Goal: Obtain resource: Download file/media

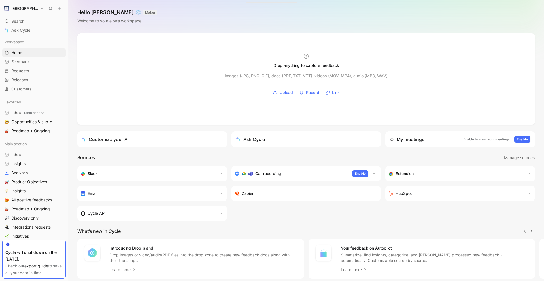
click at [35, 265] on link "export guide" at bounding box center [36, 266] width 24 height 5
click at [76, 263] on div "Introducing Drop island Drop images or video/audio/PDF files into the drop zone…" at bounding box center [306, 259] width 476 height 40
click at [30, 63] on span "Feedback" at bounding box center [20, 62] width 18 height 6
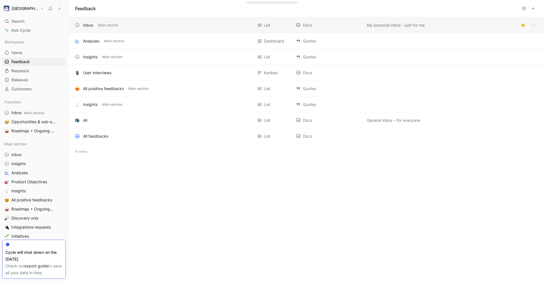
click at [101, 28] on div "Inbox Main section" at bounding box center [164, 25] width 178 height 7
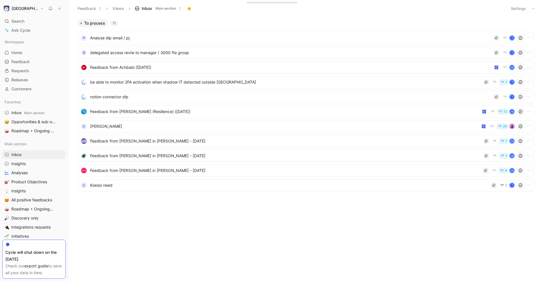
click at [532, 8] on icon at bounding box center [533, 8] width 5 height 5
click at [525, 26] on div "Export in CSV" at bounding box center [513, 29] width 43 height 7
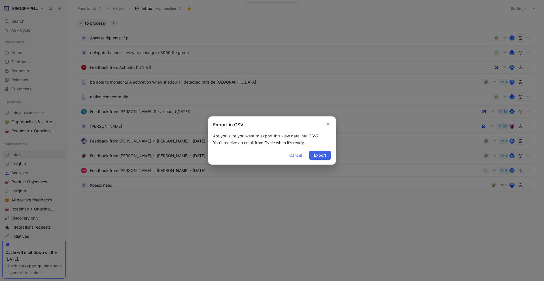
click at [318, 155] on span "Export" at bounding box center [320, 155] width 12 height 7
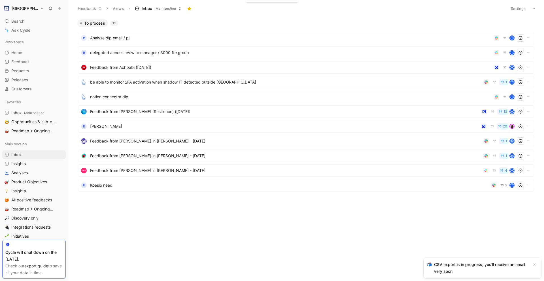
click at [179, 8] on icon at bounding box center [179, 8] width 3 height 3
click at [536, 8] on button at bounding box center [533, 9] width 8 height 8
click at [96, 7] on button "Feedback" at bounding box center [89, 8] width 29 height 9
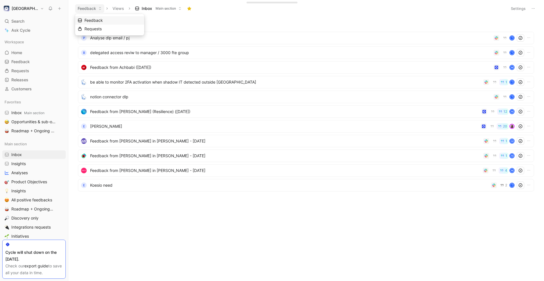
click at [100, 20] on span "Feedback" at bounding box center [93, 20] width 18 height 5
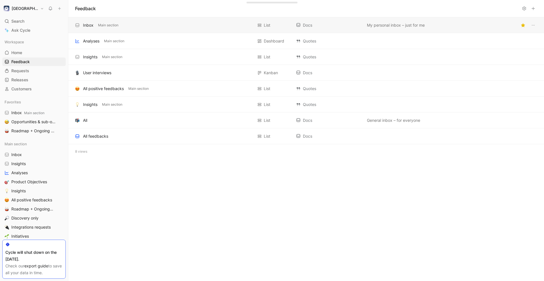
click at [163, 26] on div "Inbox Main section" at bounding box center [164, 25] width 178 height 7
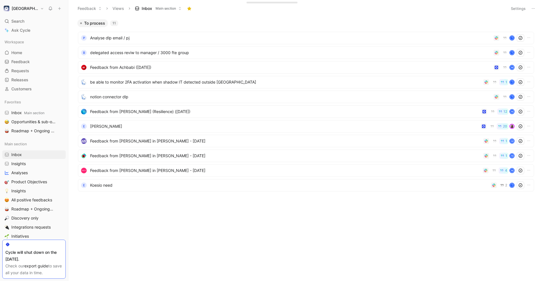
click at [176, 7] on span "Main section" at bounding box center [166, 9] width 20 height 6
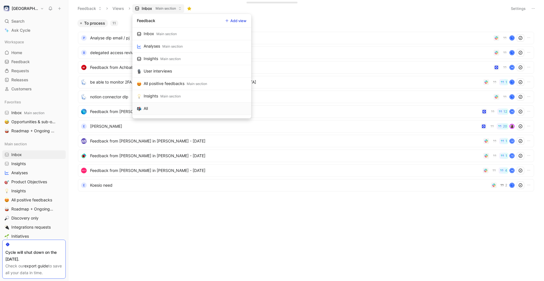
click at [183, 105] on link "All" at bounding box center [191, 109] width 119 height 12
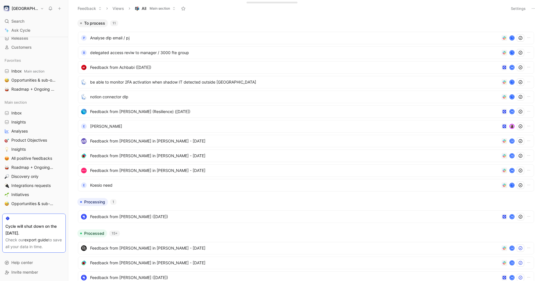
click at [532, 8] on use at bounding box center [533, 8] width 3 height 1
click at [504, 29] on span "Export in CSV" at bounding box center [505, 28] width 26 height 5
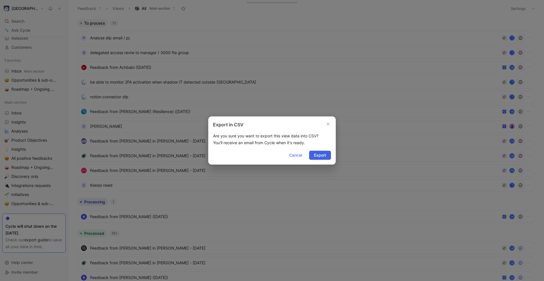
click at [316, 155] on span "Export" at bounding box center [320, 155] width 12 height 7
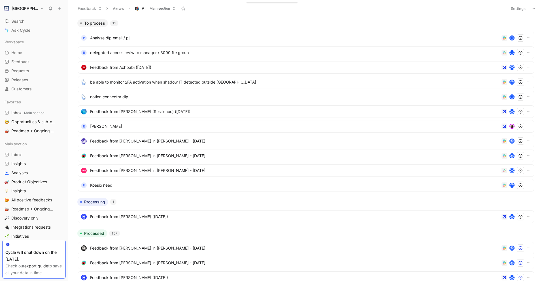
click at [29, 94] on div "Workspace Home G then H Feedback G then F Requests G then R Releases G then L C…" at bounding box center [33, 146] width 63 height 217
click at [23, 90] on span "Customers" at bounding box center [21, 89] width 20 height 6
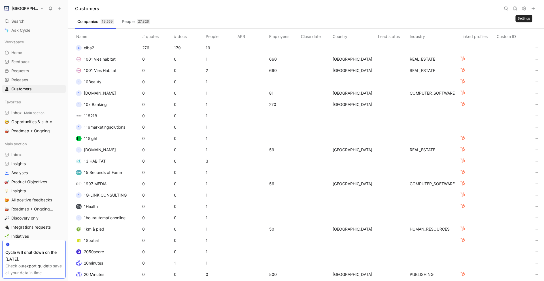
click at [526, 7] on icon at bounding box center [524, 8] width 5 height 5
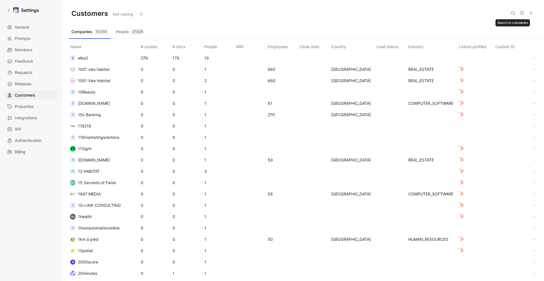
click at [500, 28] on div "Companies 19,559 People 27,826" at bounding box center [303, 32] width 468 height 11
click at [523, 15] on icon at bounding box center [521, 13] width 3 height 4
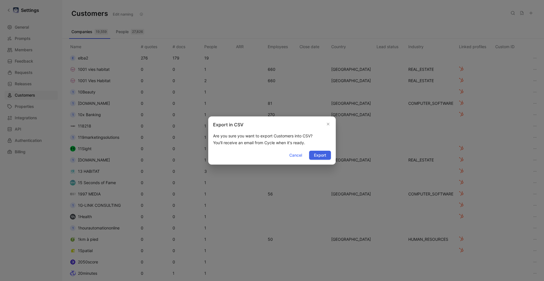
click at [325, 157] on span "Export" at bounding box center [320, 155] width 12 height 7
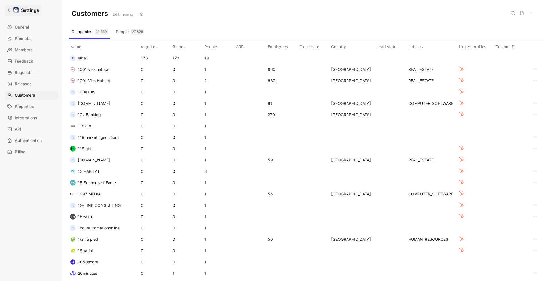
click at [10, 10] on icon at bounding box center [9, 10] width 4 height 4
